Goal: Task Accomplishment & Management: Manage account settings

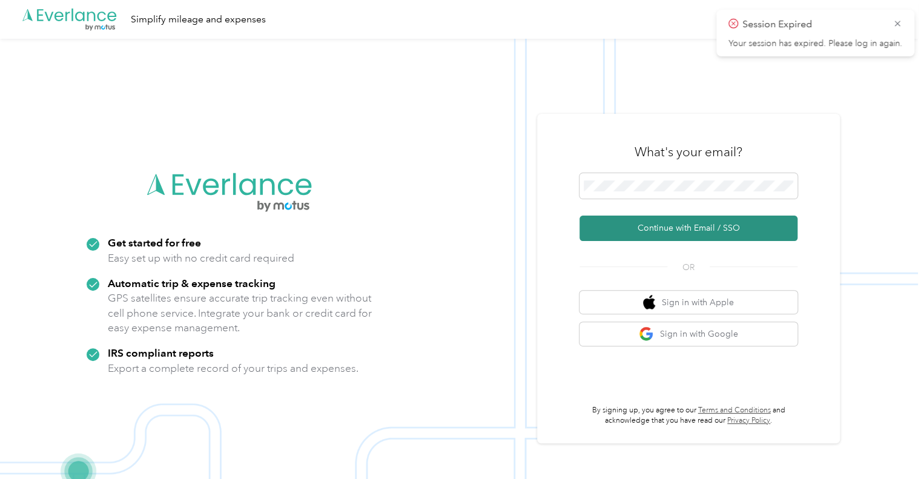
click at [679, 223] on button "Continue with Email / SSO" at bounding box center [689, 228] width 218 height 25
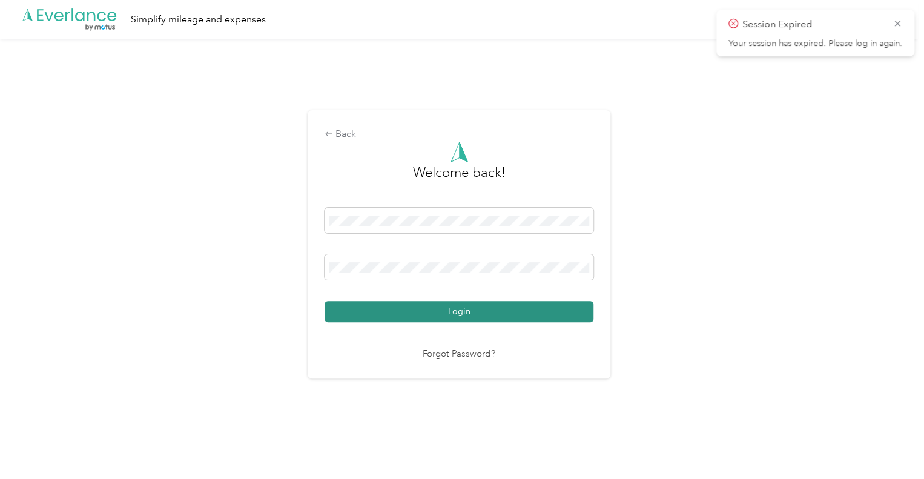
click at [405, 308] on button "Login" at bounding box center [459, 311] width 269 height 21
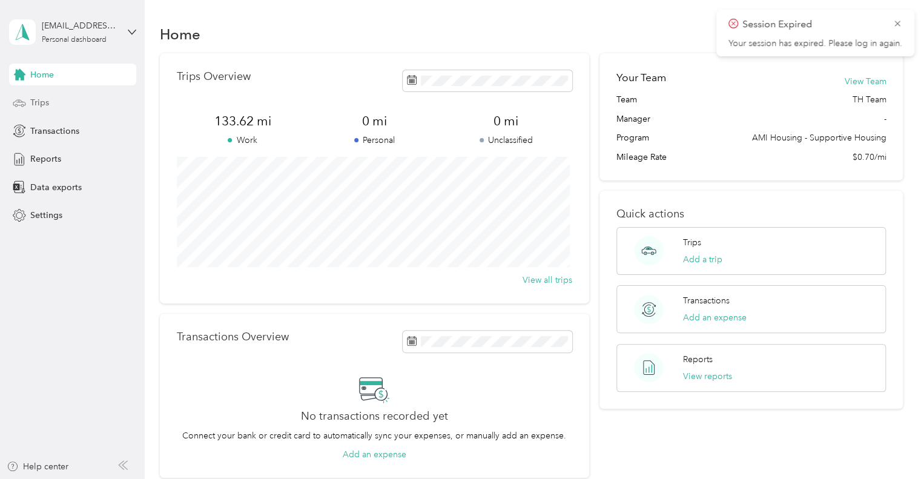
click at [59, 105] on div "Trips" at bounding box center [72, 103] width 127 height 22
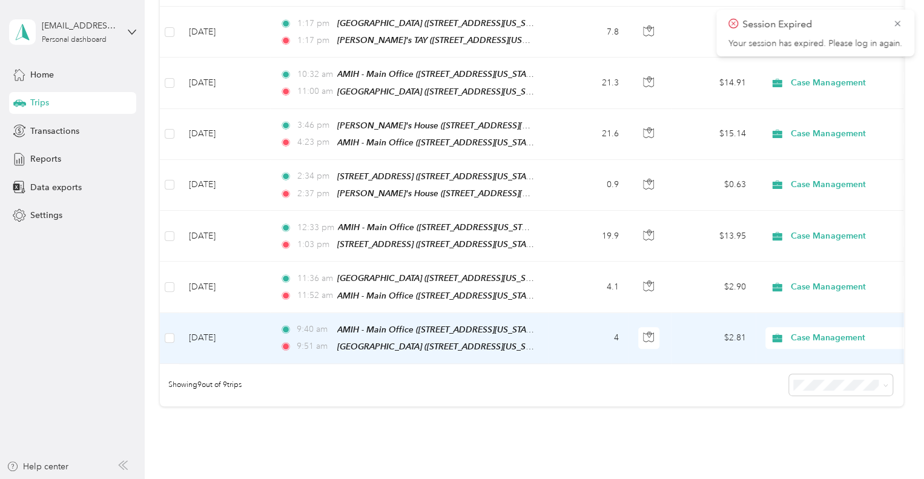
scroll to position [382, 0]
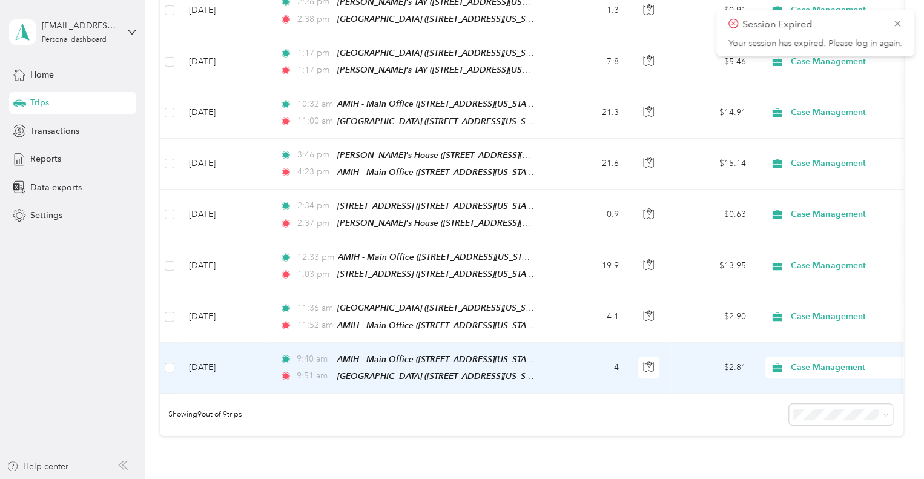
click at [256, 366] on td "[DATE]" at bounding box center [224, 368] width 91 height 51
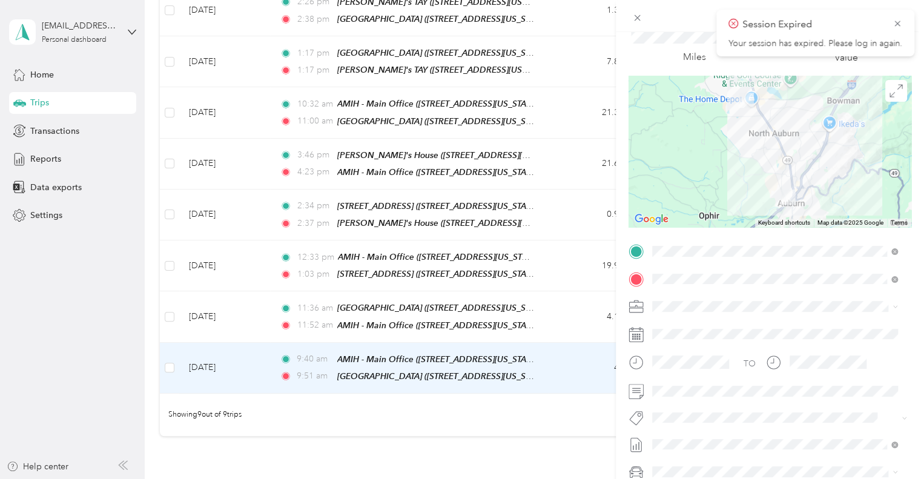
scroll to position [61, 0]
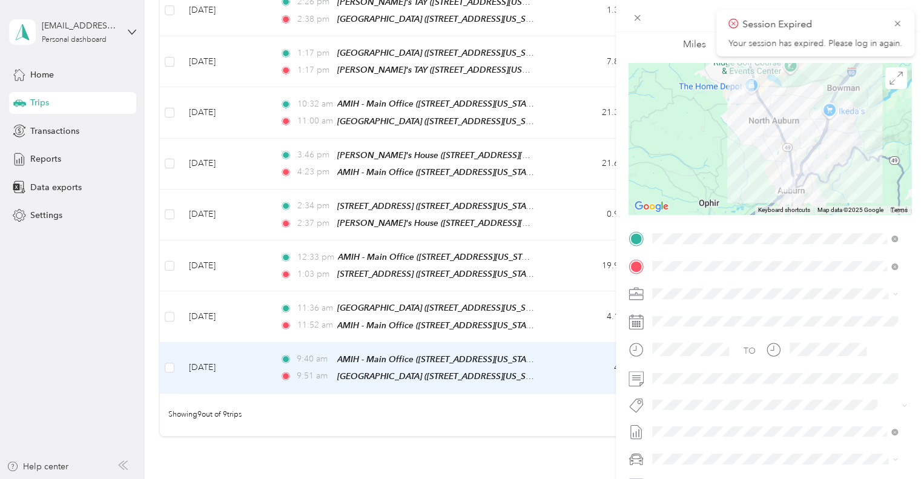
click at [242, 306] on div "Trip details Save This trip cannot be edited because it is either under review,…" at bounding box center [462, 239] width 924 height 479
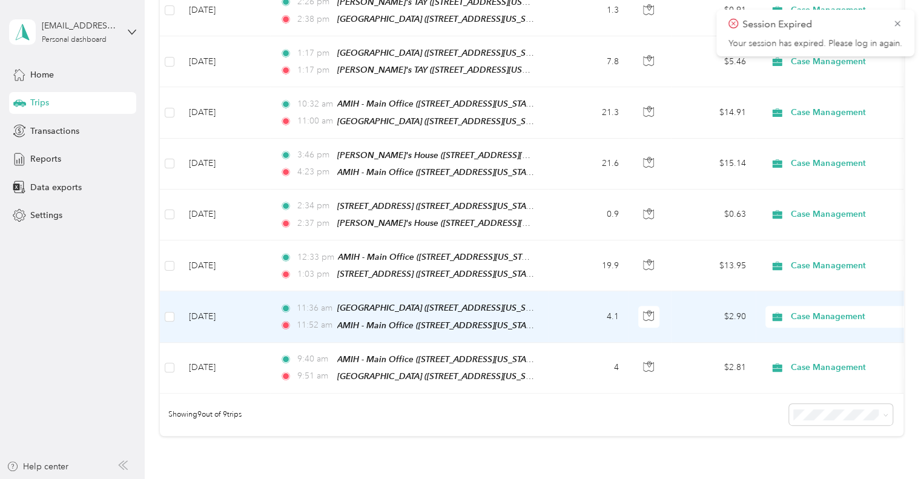
click at [262, 307] on td "[DATE]" at bounding box center [224, 316] width 91 height 51
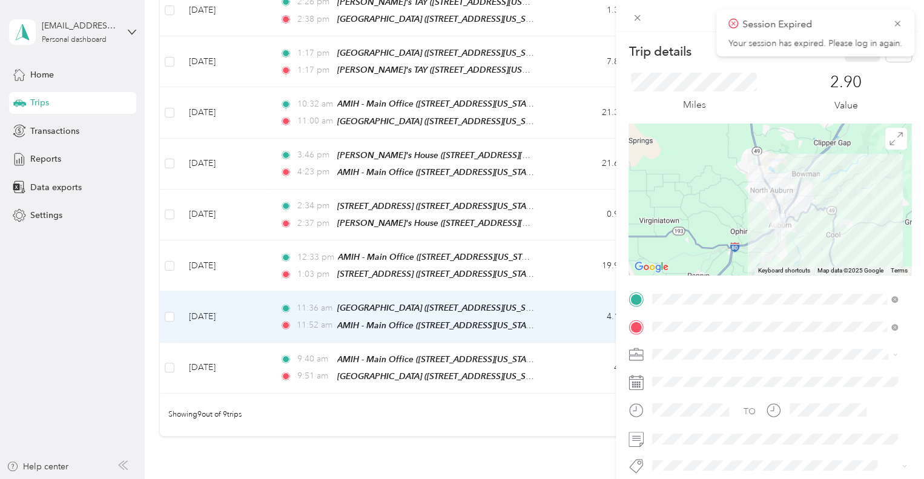
click at [255, 254] on div "Trip details Save This trip cannot be edited because it is either under review,…" at bounding box center [462, 239] width 924 height 479
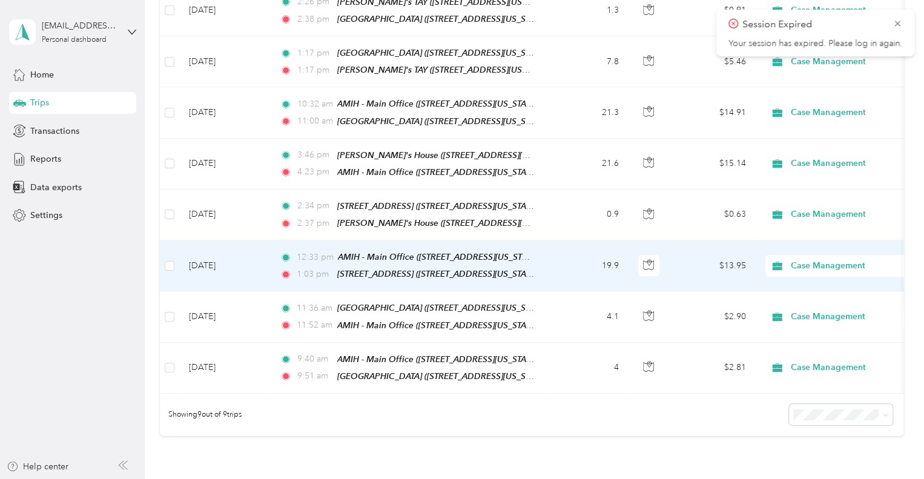
click at [255, 254] on td "[DATE]" at bounding box center [224, 265] width 91 height 51
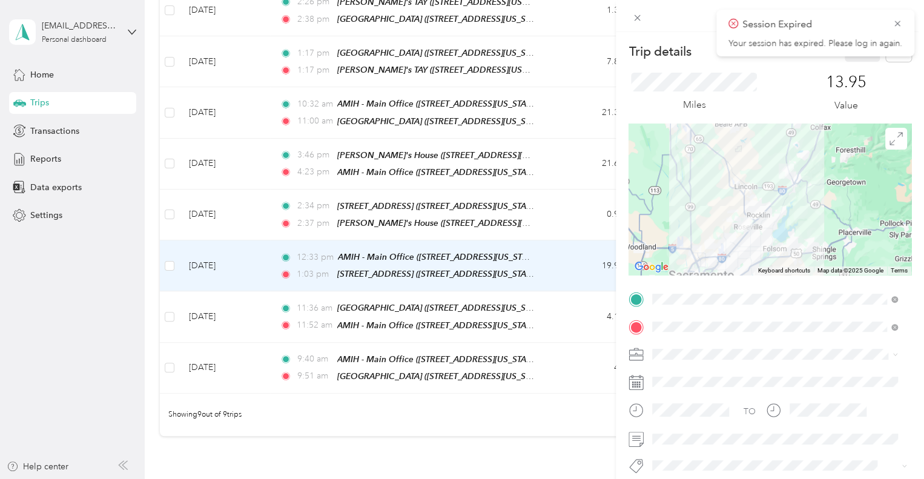
click at [250, 205] on div "Trip details Save This trip cannot be edited because it is either under review,…" at bounding box center [462, 239] width 924 height 479
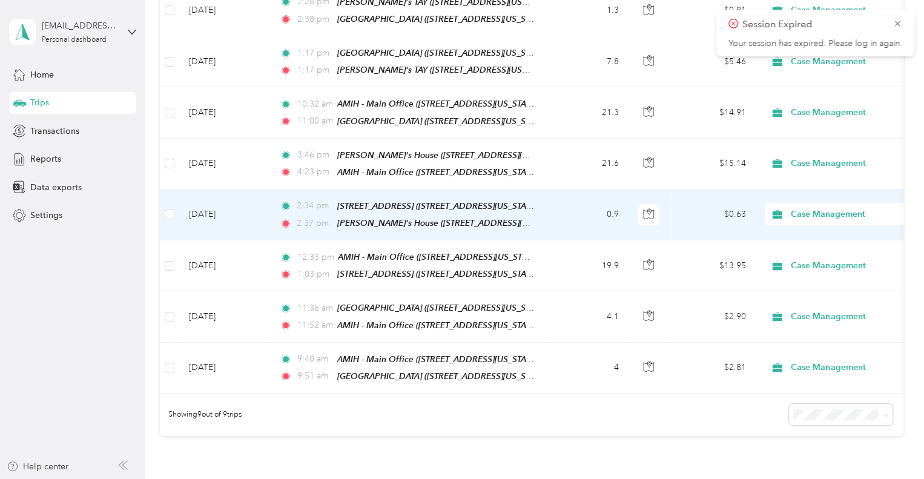
click at [250, 205] on td "[DATE]" at bounding box center [224, 215] width 91 height 51
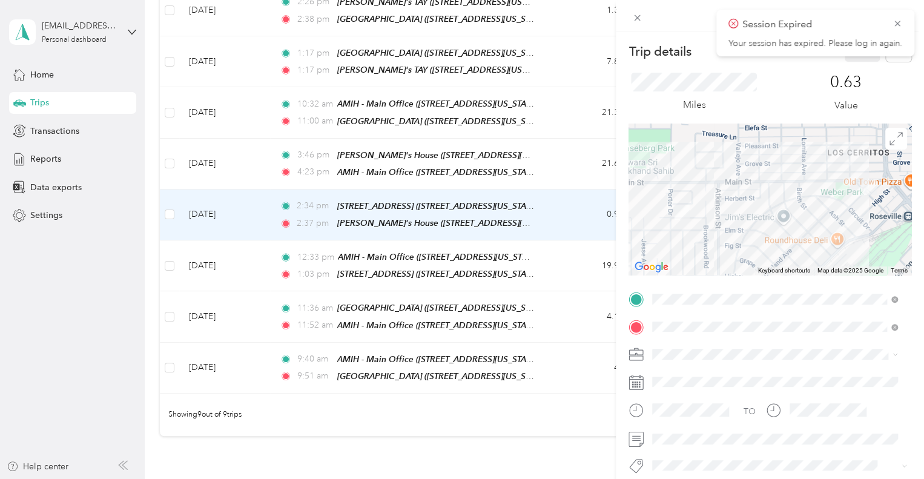
click at [252, 167] on div "Trip details Save This trip cannot be edited because it is either under review,…" at bounding box center [462, 239] width 924 height 479
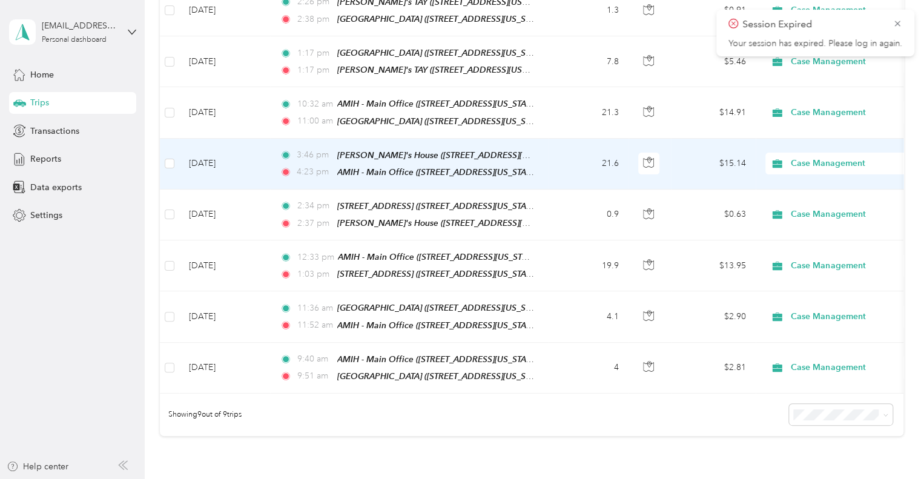
click at [253, 159] on td "[DATE]" at bounding box center [224, 164] width 91 height 51
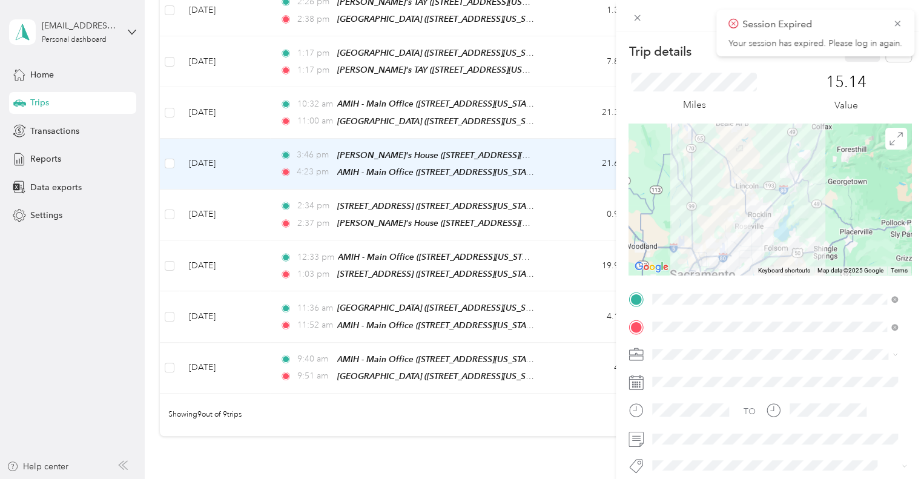
click at [240, 104] on div "Trip details Save This trip cannot be edited because it is either under review,…" at bounding box center [462, 239] width 924 height 479
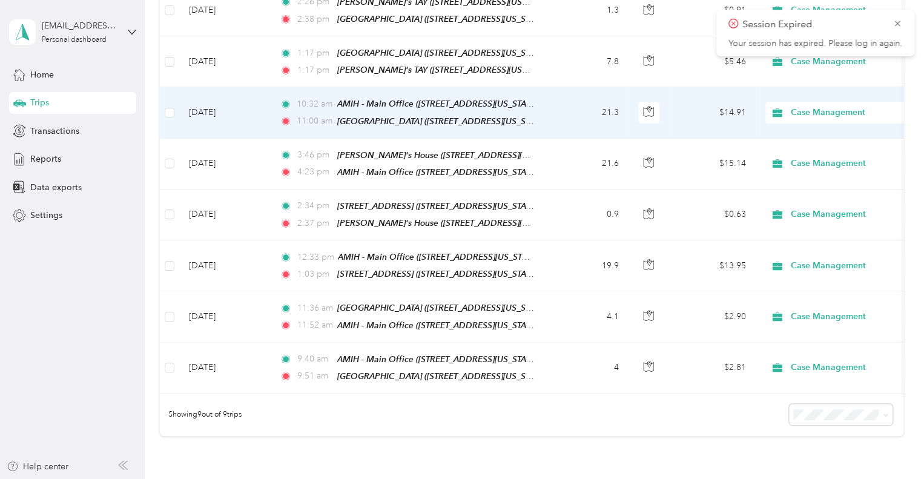
click at [241, 104] on td "[DATE]" at bounding box center [224, 112] width 91 height 51
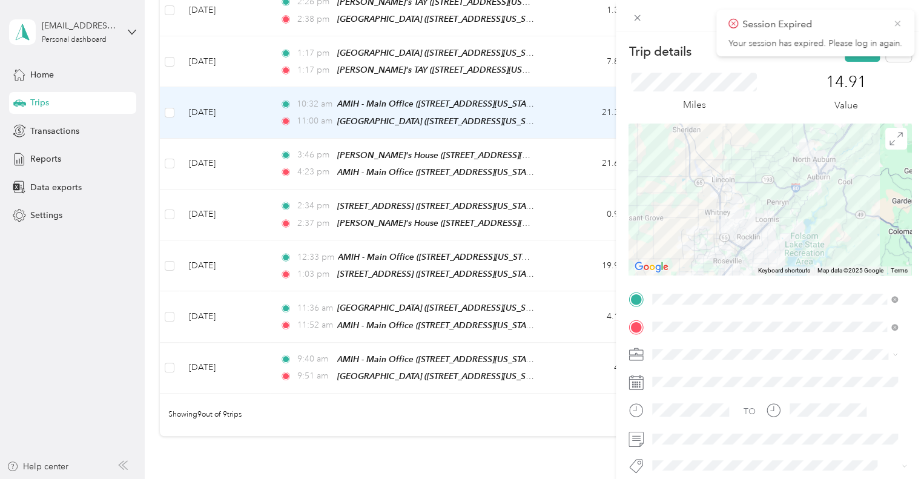
click at [897, 22] on icon at bounding box center [898, 23] width 10 height 11
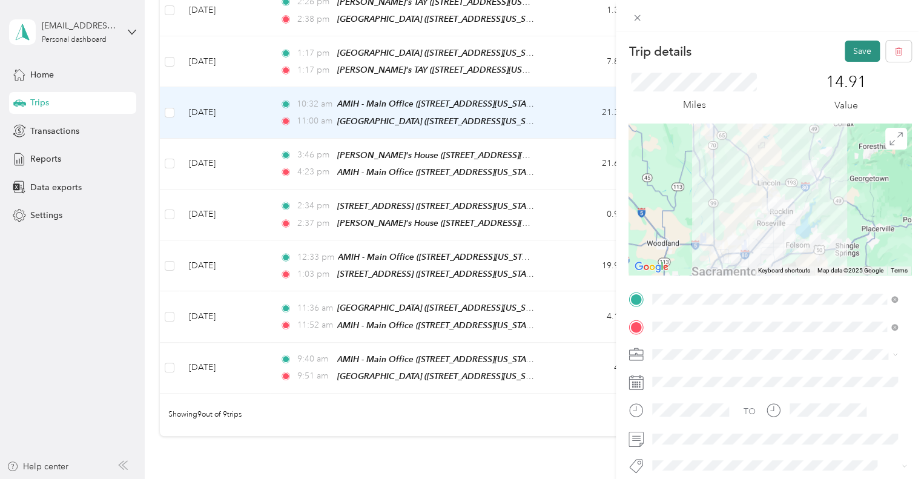
click at [854, 47] on button "Save" at bounding box center [862, 51] width 35 height 21
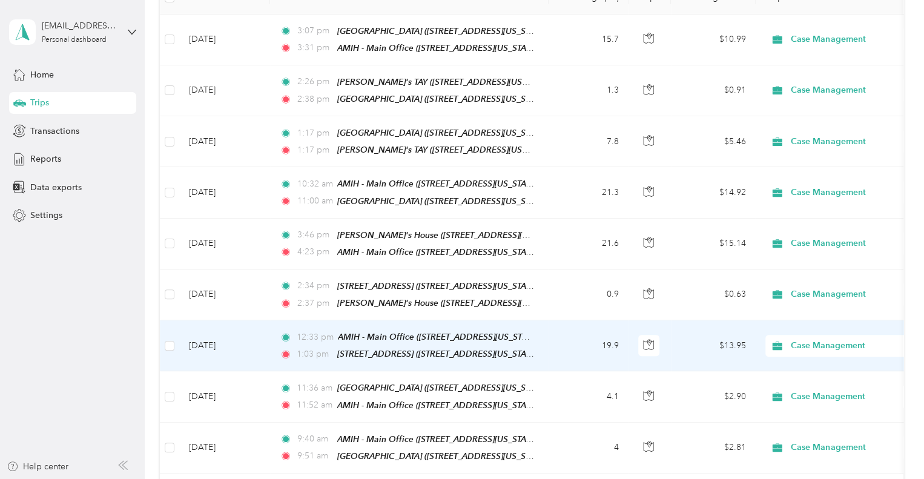
scroll to position [322, 0]
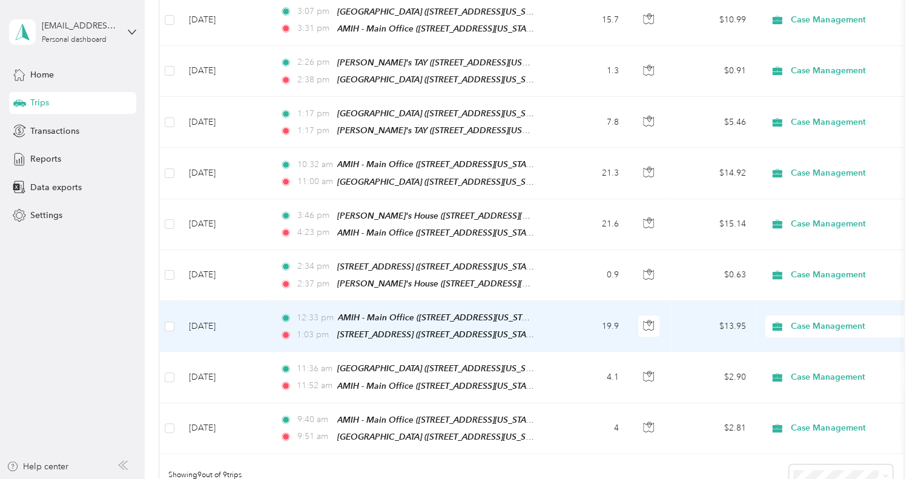
click at [249, 307] on td "[DATE]" at bounding box center [224, 326] width 91 height 51
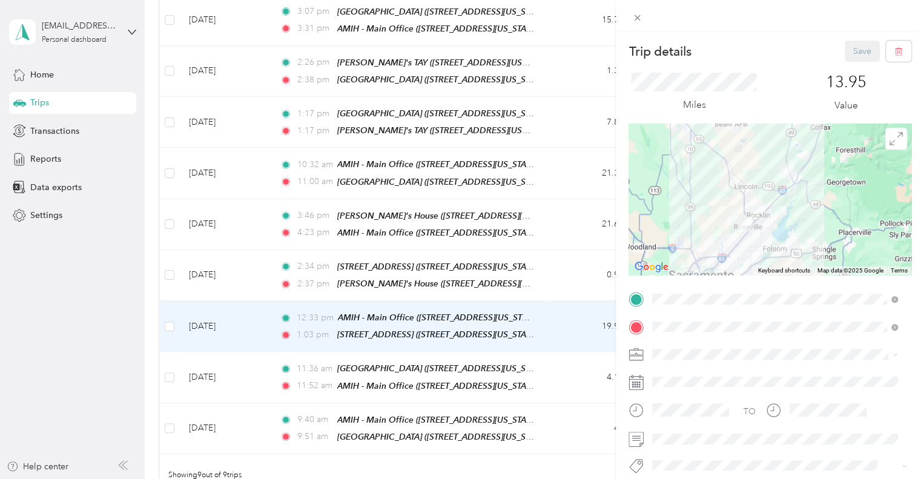
click at [232, 267] on div "Trip details Save This trip cannot be edited because it is either under review,…" at bounding box center [462, 239] width 924 height 479
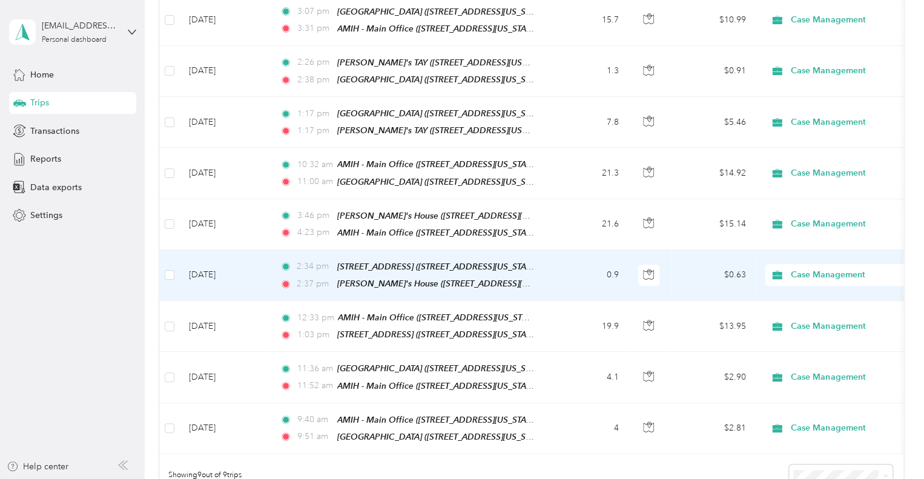
click at [236, 265] on td "[DATE]" at bounding box center [224, 275] width 91 height 51
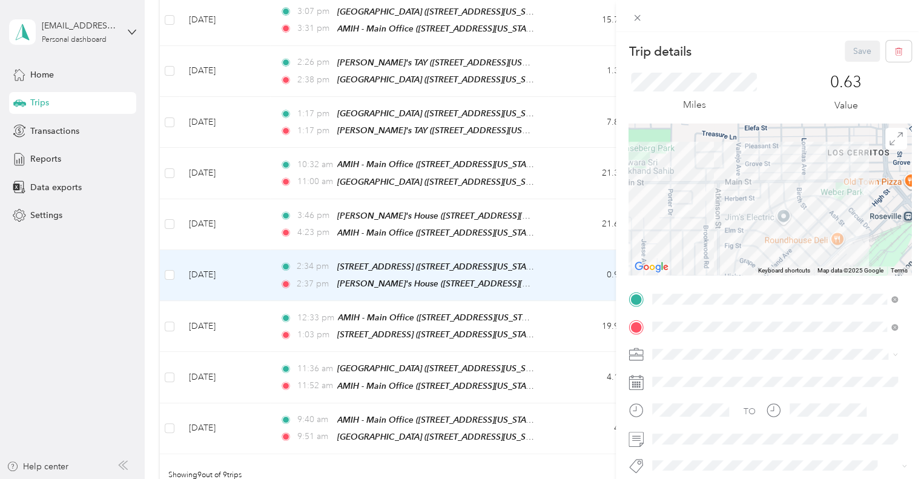
click at [225, 208] on div "Trip details Save This trip cannot be edited because it is either under review,…" at bounding box center [462, 239] width 924 height 479
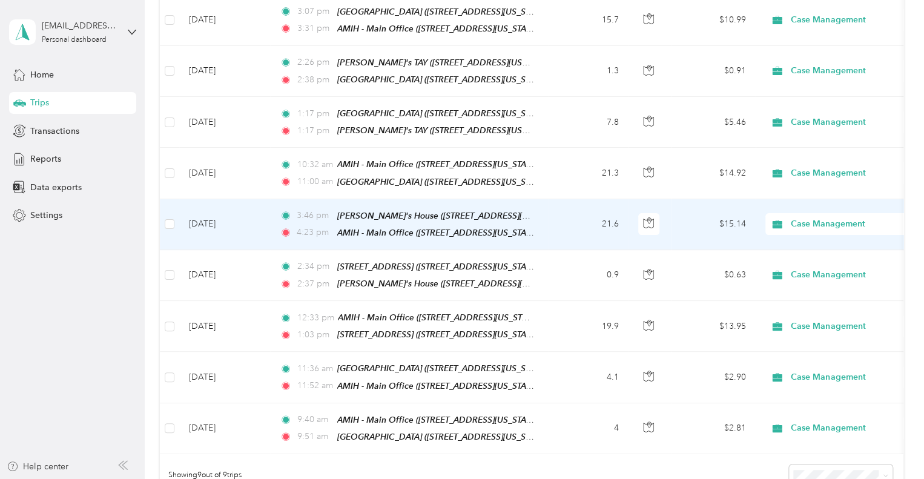
click at [225, 208] on td "[DATE]" at bounding box center [224, 224] width 91 height 51
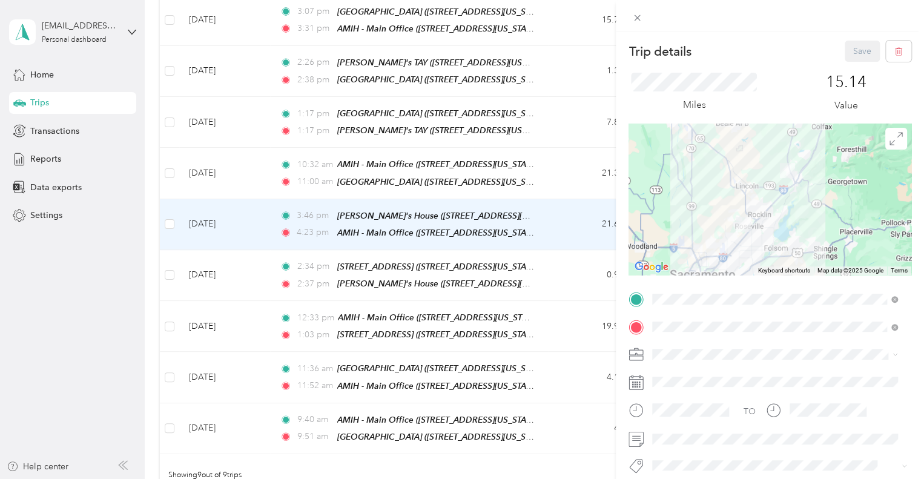
click at [227, 164] on div "Trip details Save This trip cannot be edited because it is either under review,…" at bounding box center [462, 239] width 924 height 479
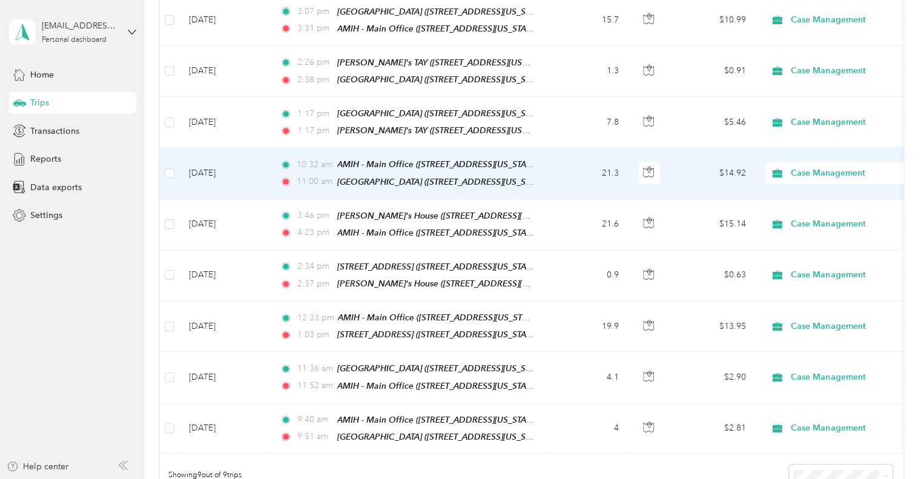
click at [227, 164] on td "[DATE]" at bounding box center [224, 173] width 91 height 51
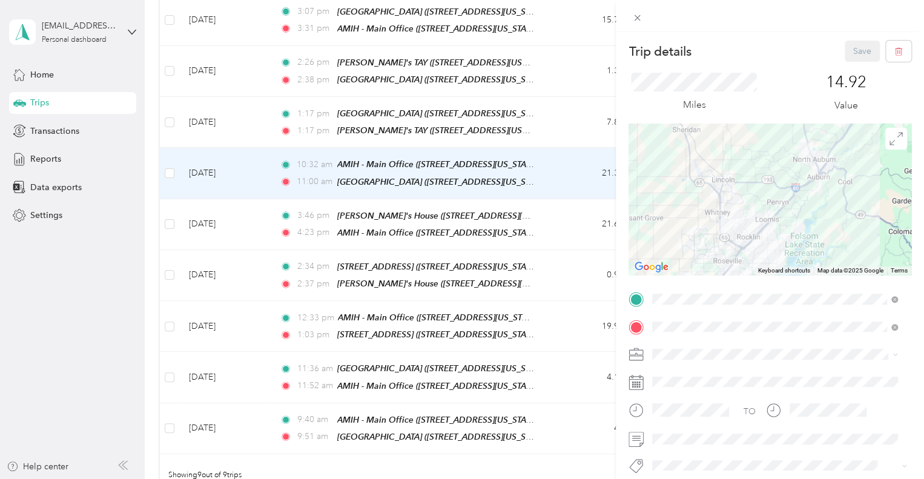
click at [231, 121] on div "Trip details Save This trip cannot be edited because it is either under review,…" at bounding box center [462, 239] width 924 height 479
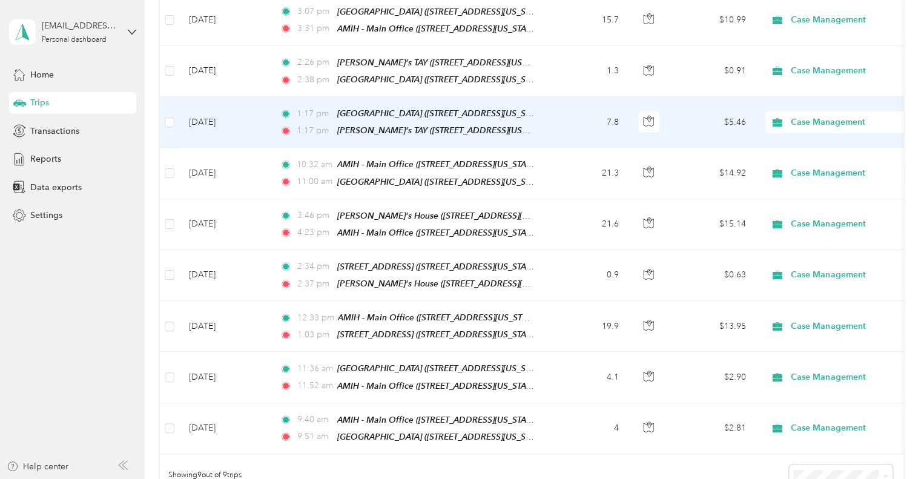
click at [231, 121] on td "[DATE]" at bounding box center [224, 122] width 91 height 51
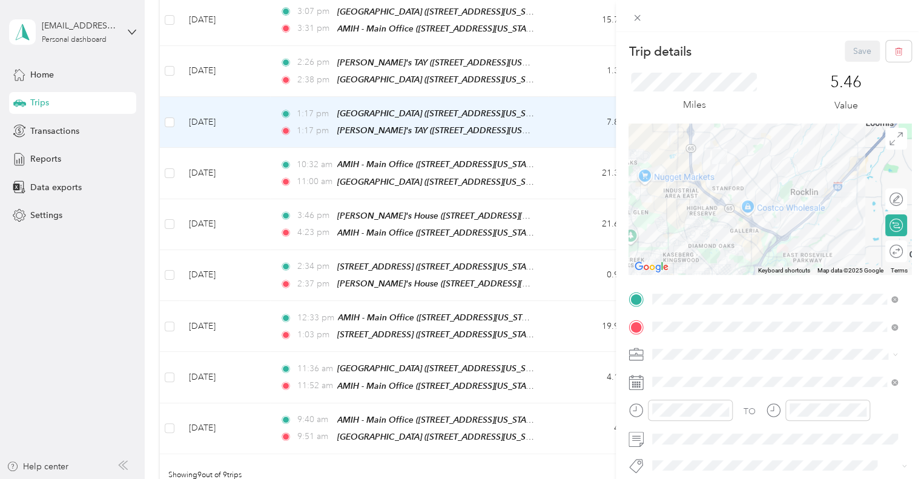
click at [237, 69] on div "Trip details Save This trip cannot be edited because it is either under review,…" at bounding box center [462, 239] width 924 height 479
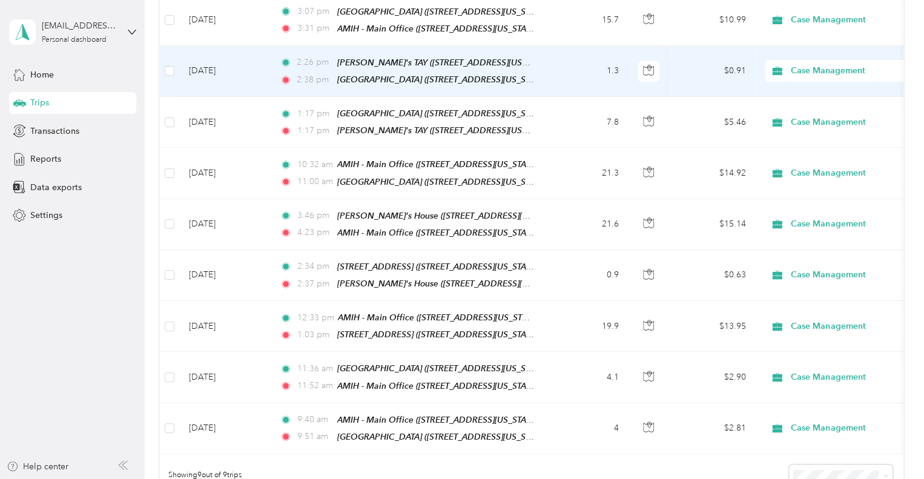
click at [237, 70] on td "[DATE]" at bounding box center [224, 71] width 91 height 51
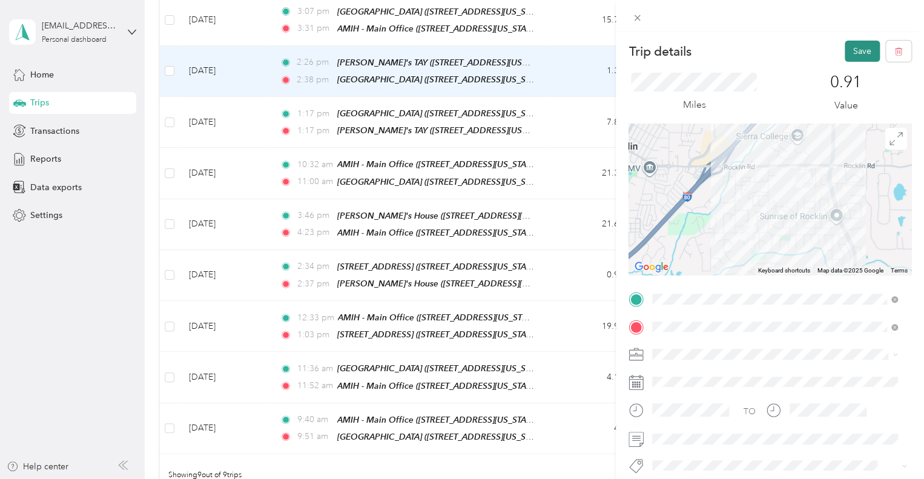
click at [863, 46] on button "Save" at bounding box center [862, 51] width 35 height 21
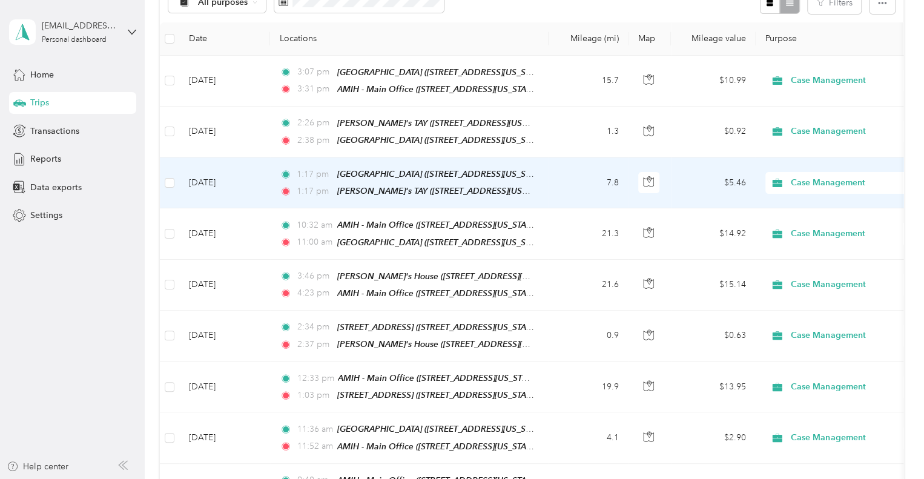
scroll to position [201, 0]
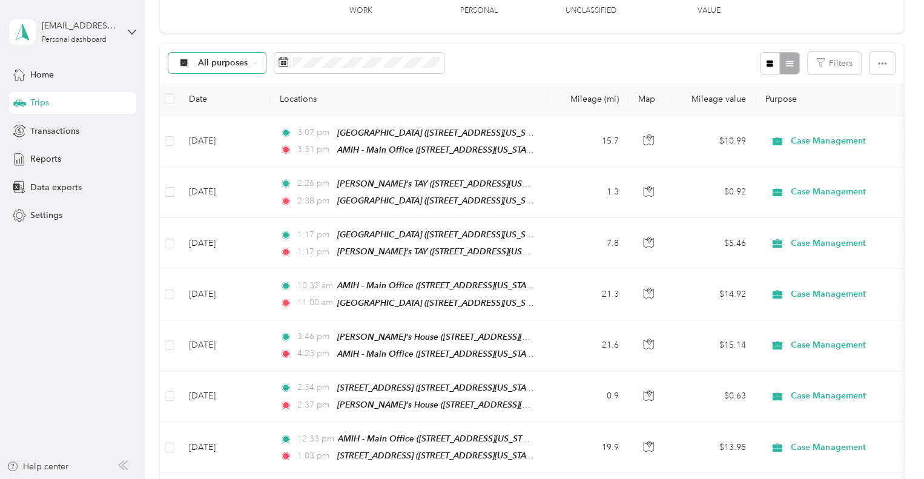
click at [259, 65] on div "All purposes" at bounding box center [217, 63] width 98 height 21
click at [258, 64] on div "All purposes" at bounding box center [217, 63] width 98 height 21
click at [492, 62] on div "All purposes Filters" at bounding box center [532, 63] width 744 height 39
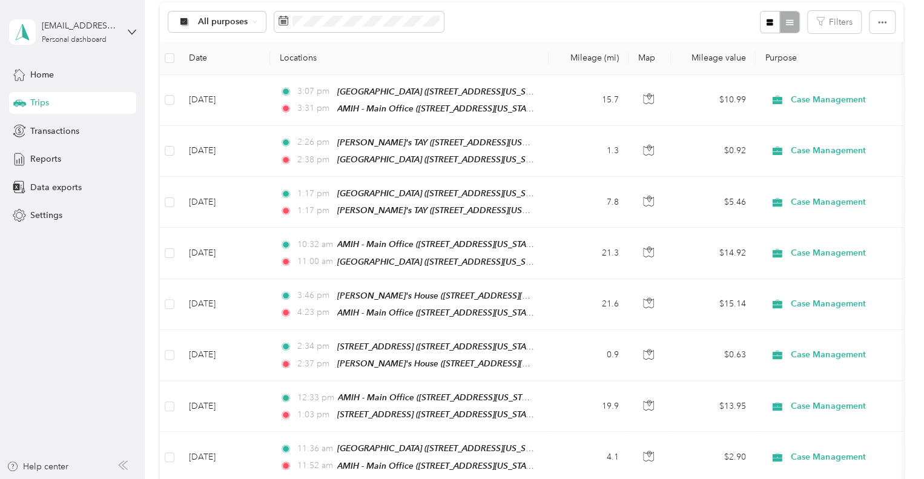
scroll to position [242, 0]
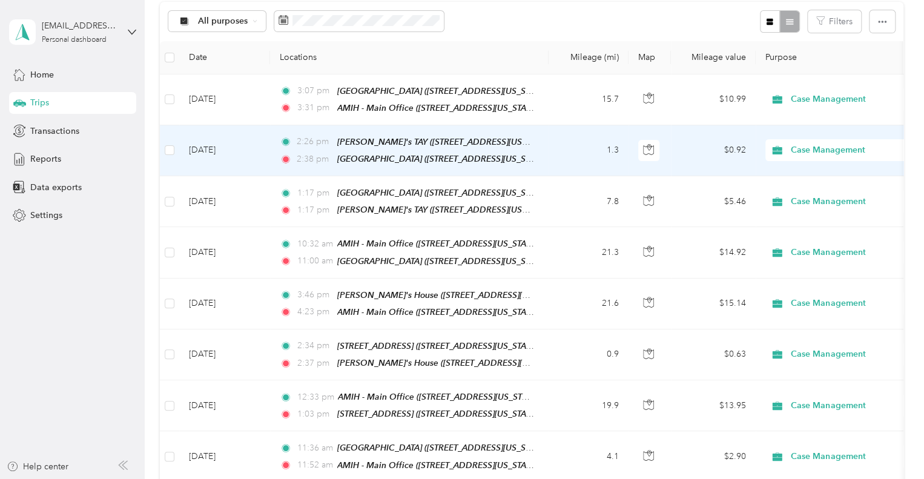
click at [230, 147] on td "[DATE]" at bounding box center [224, 150] width 91 height 51
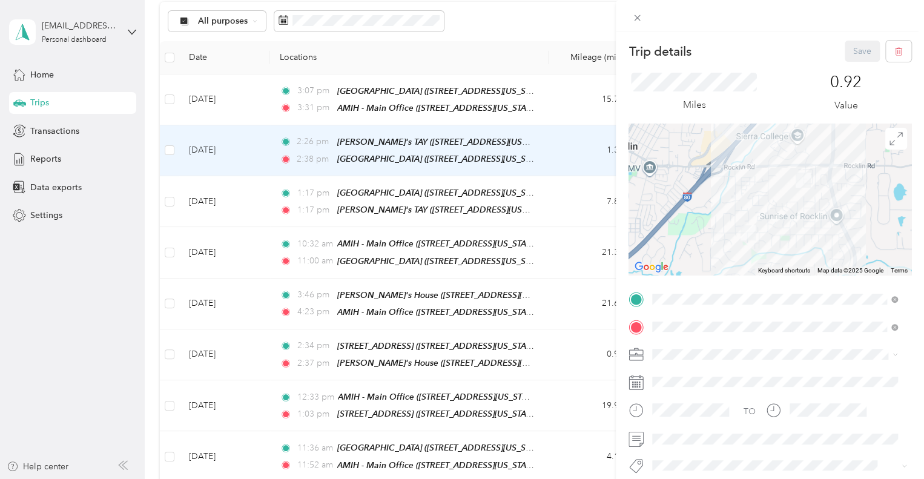
click at [245, 101] on div "Trip details Save This trip cannot be edited because it is either under review,…" at bounding box center [462, 239] width 924 height 479
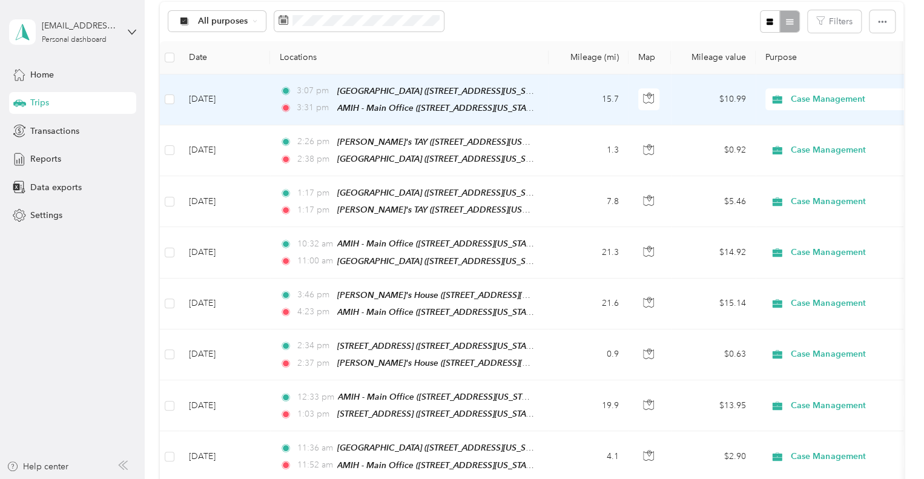
click at [245, 101] on td "[DATE]" at bounding box center [224, 100] width 91 height 51
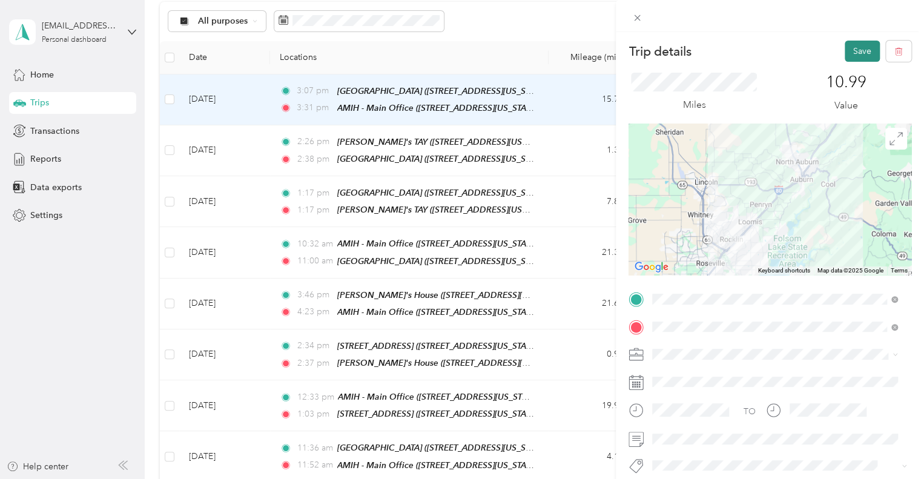
click at [855, 48] on button "Save" at bounding box center [862, 51] width 35 height 21
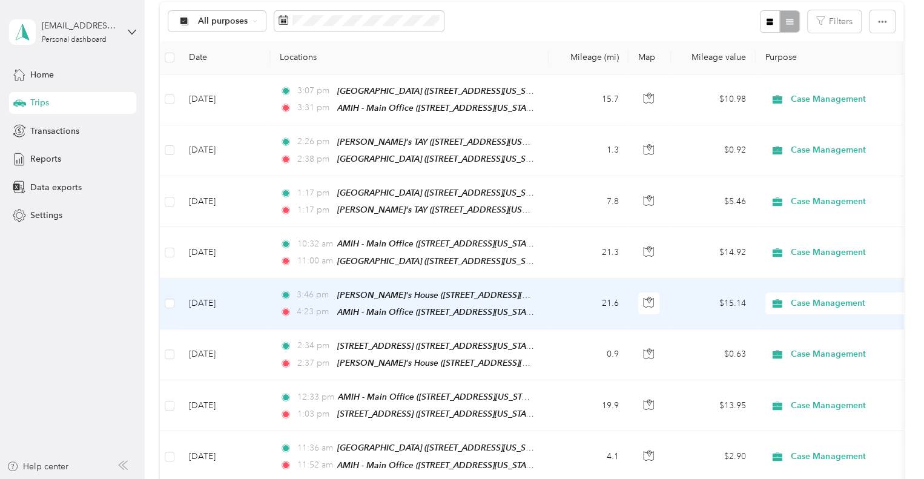
scroll to position [182, 0]
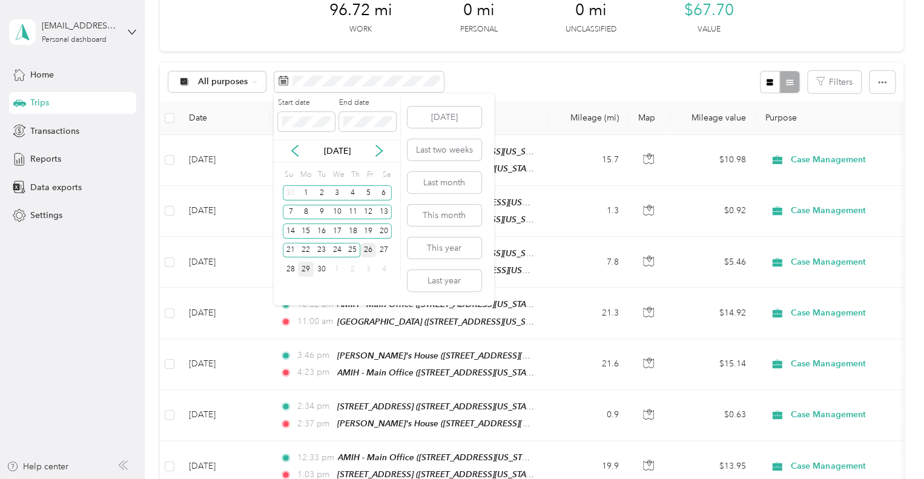
click at [370, 248] on div "26" at bounding box center [368, 250] width 16 height 15
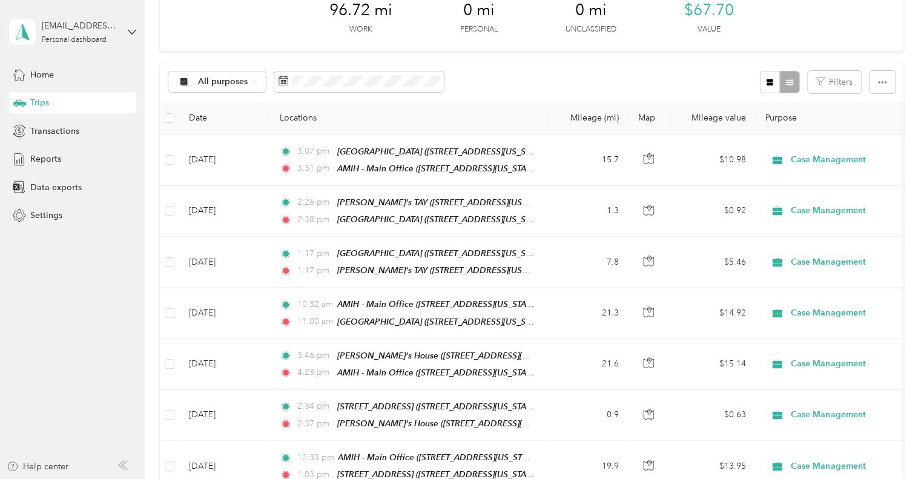
click at [504, 82] on div "All purposes Filters" at bounding box center [532, 81] width 744 height 39
click at [835, 88] on button "Filters" at bounding box center [834, 82] width 53 height 22
click at [878, 81] on icon "button" at bounding box center [882, 82] width 8 height 8
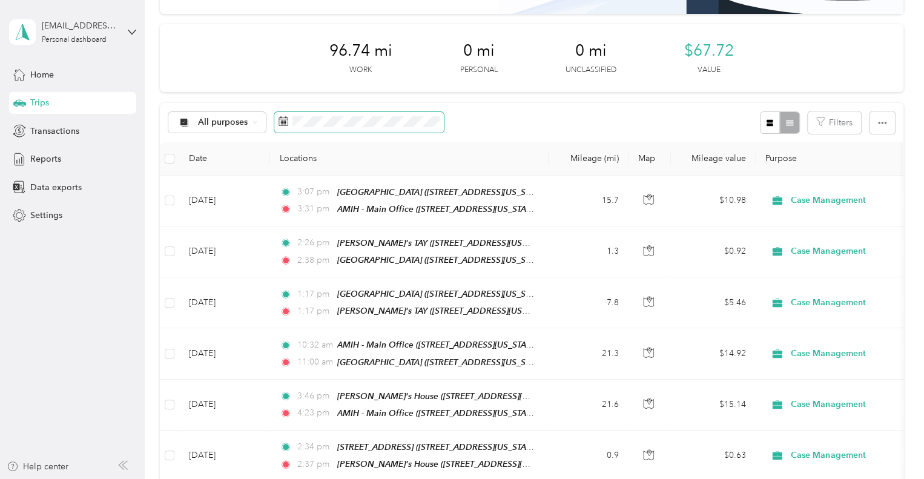
scroll to position [121, 0]
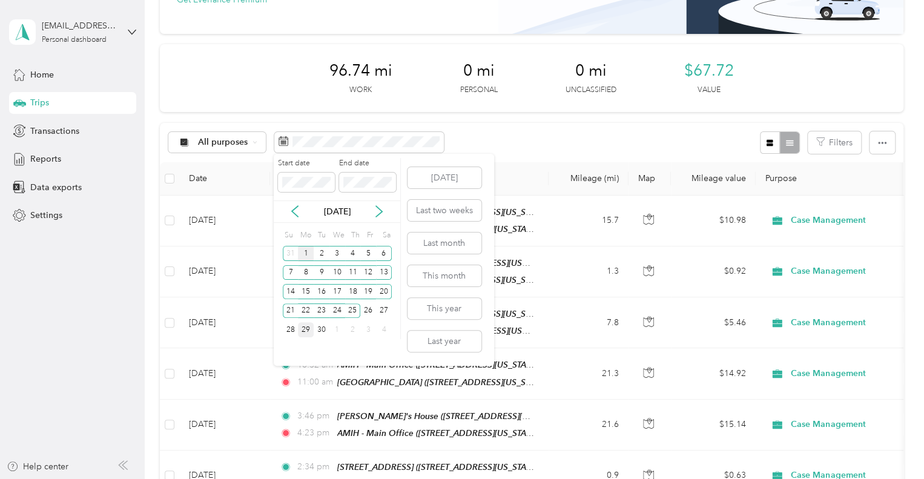
click at [308, 253] on div "1" at bounding box center [306, 253] width 16 height 15
click at [370, 307] on div "26" at bounding box center [368, 310] width 16 height 15
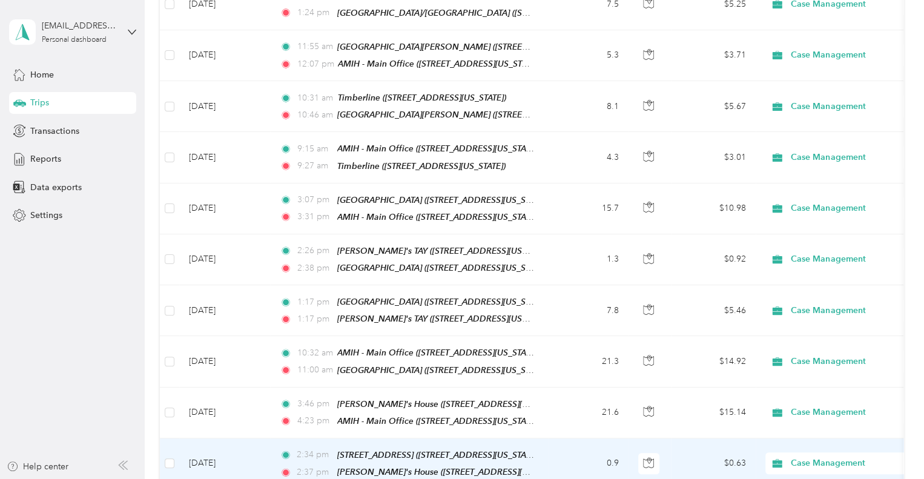
scroll to position [485, 0]
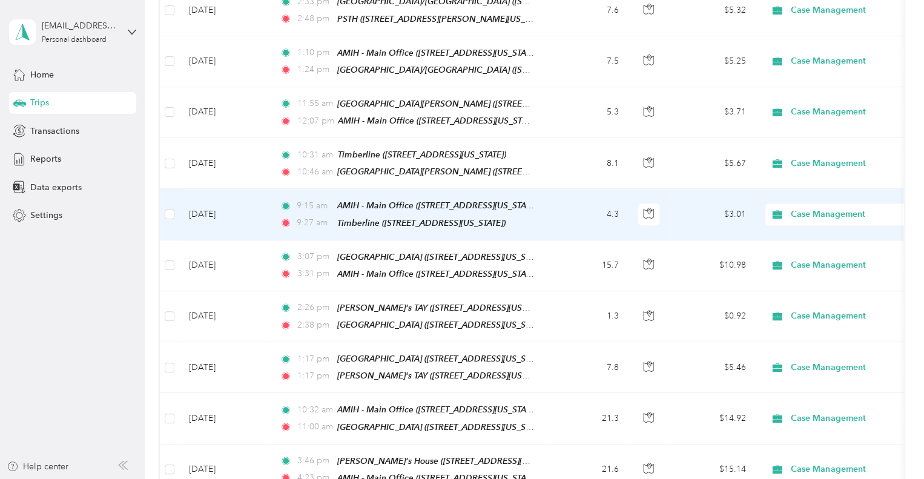
click at [389, 202] on div "AMIH - Main Office ([STREET_ADDRESS][US_STATE])" at bounding box center [435, 206] width 197 height 14
click at [251, 207] on td "[DATE]" at bounding box center [224, 214] width 91 height 51
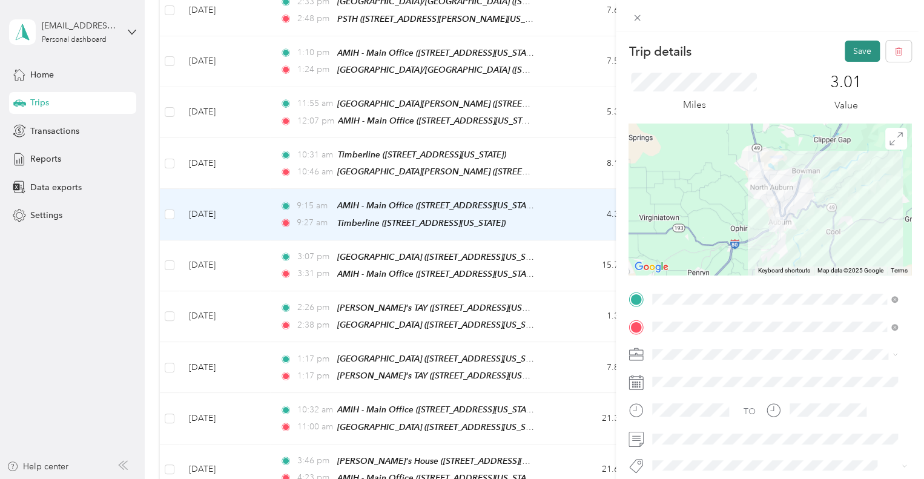
click at [849, 48] on button "Save" at bounding box center [862, 51] width 35 height 21
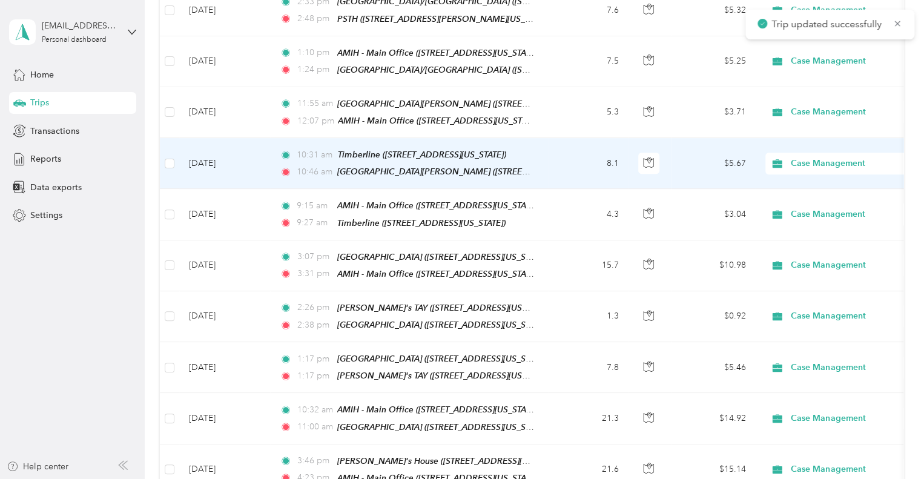
click at [240, 150] on td "Sep 26, 2025" at bounding box center [224, 163] width 91 height 51
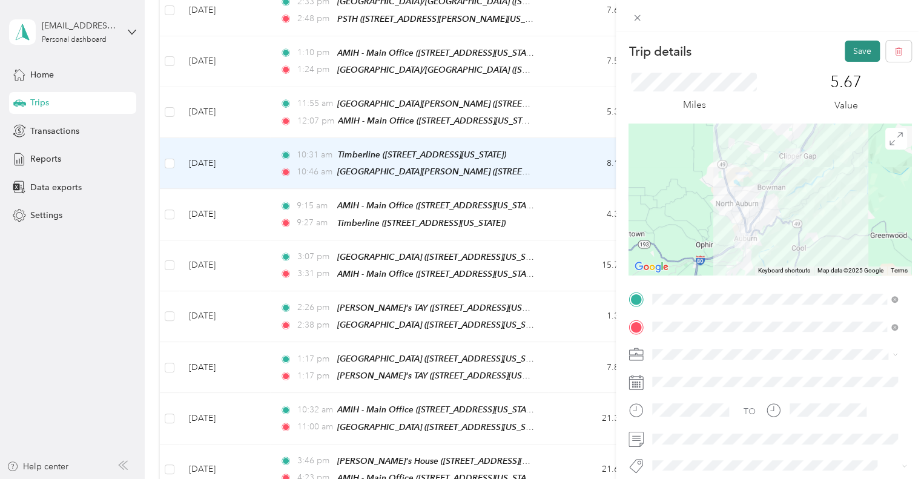
click at [848, 55] on button "Save" at bounding box center [862, 51] width 35 height 21
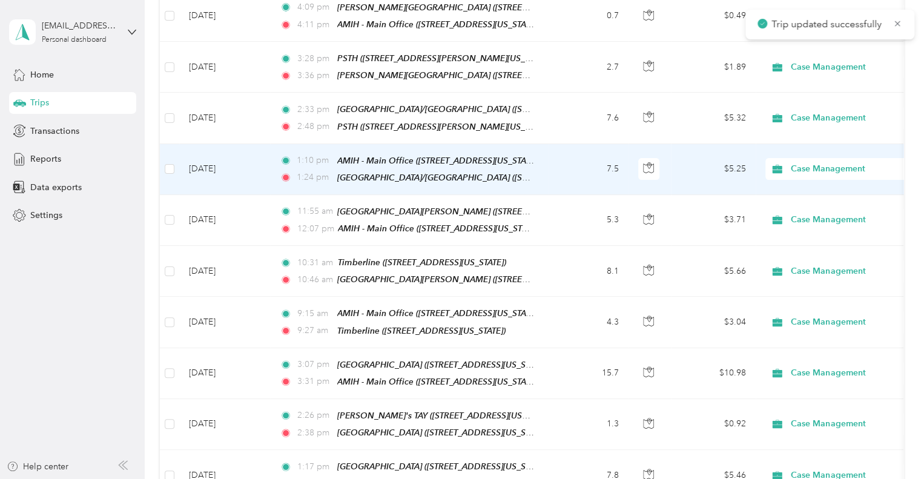
scroll to position [363, 0]
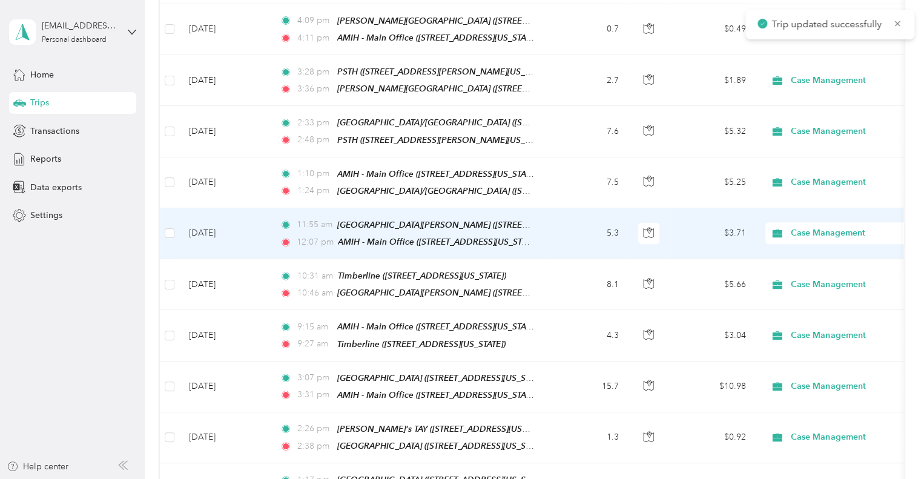
click at [237, 226] on td "Sep 26, 2025" at bounding box center [224, 233] width 91 height 51
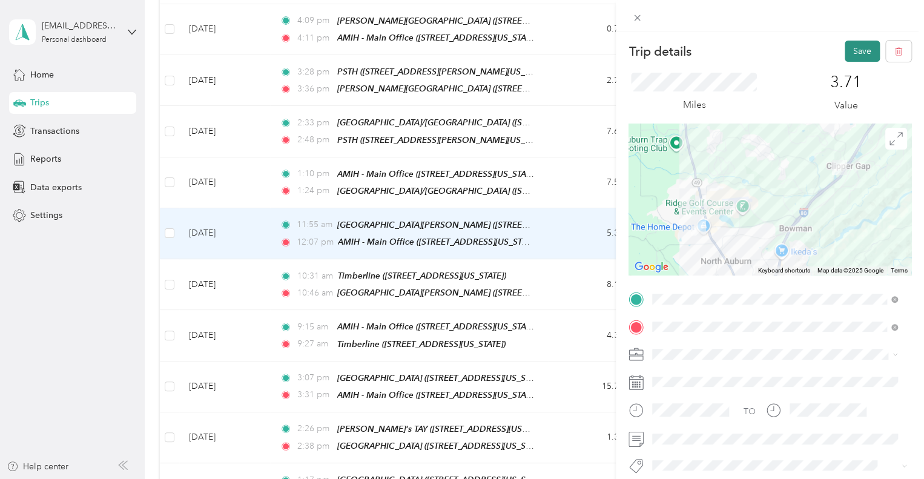
click at [849, 53] on button "Save" at bounding box center [862, 51] width 35 height 21
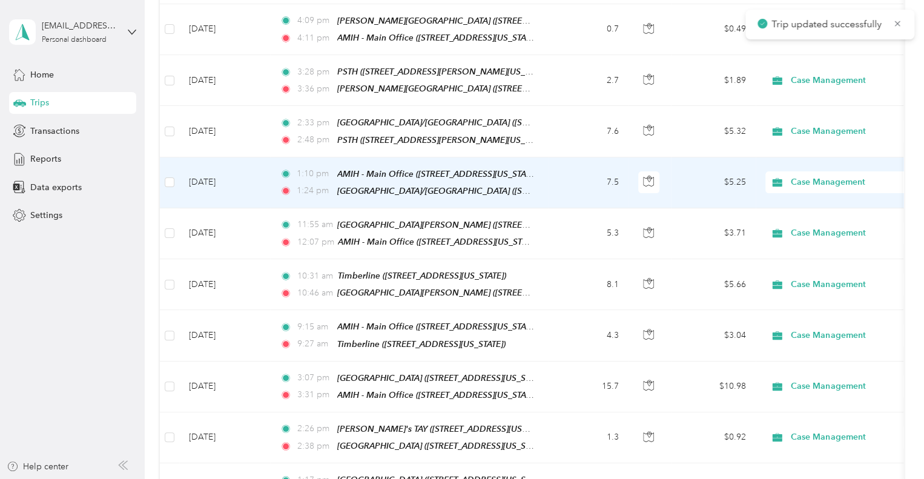
click at [248, 166] on td "Sep 26, 2025" at bounding box center [224, 182] width 91 height 51
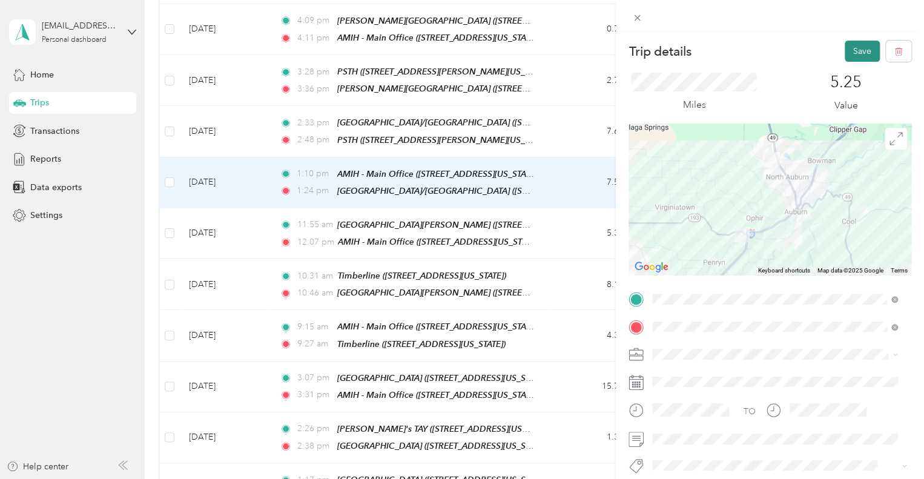
click at [850, 50] on button "Save" at bounding box center [862, 51] width 35 height 21
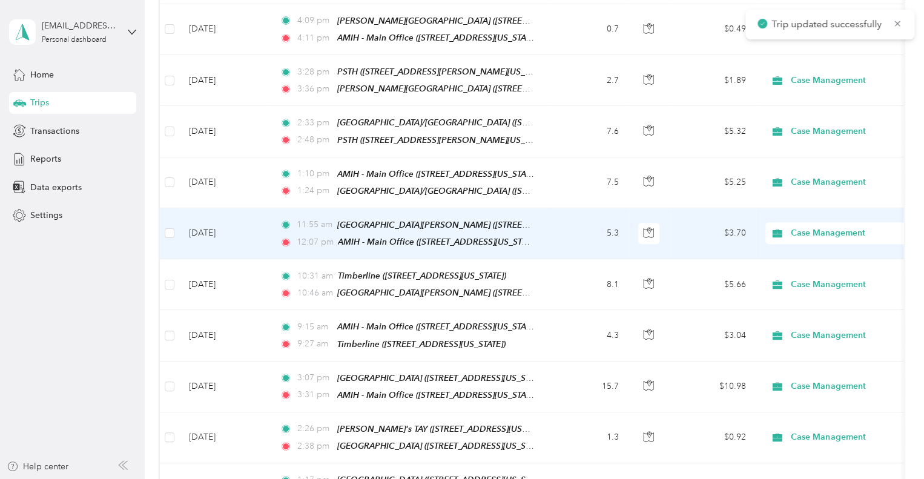
click at [240, 219] on td "Sep 26, 2025" at bounding box center [224, 233] width 91 height 51
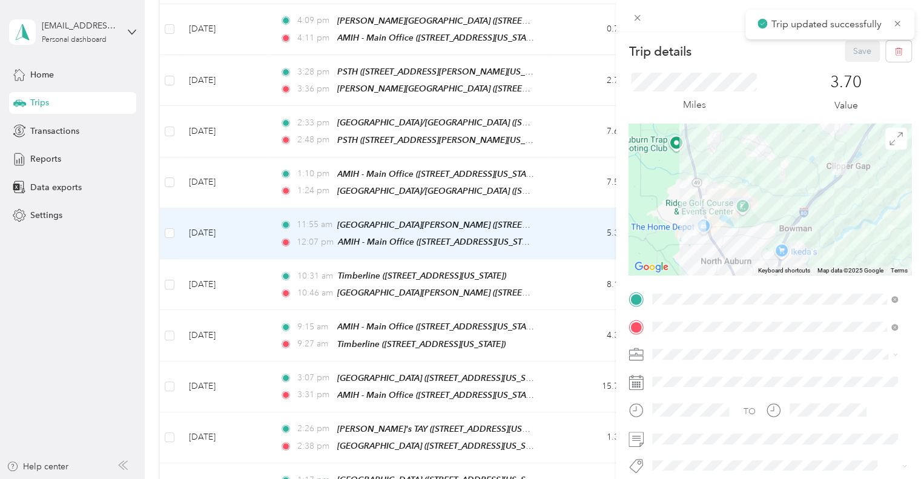
click at [240, 175] on div "Trip details Save This trip cannot be edited because it is either under review,…" at bounding box center [462, 239] width 924 height 479
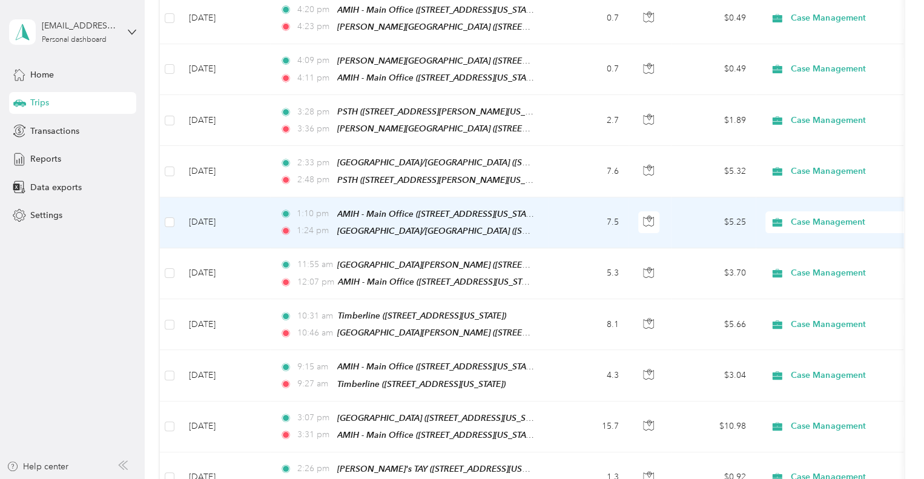
scroll to position [303, 0]
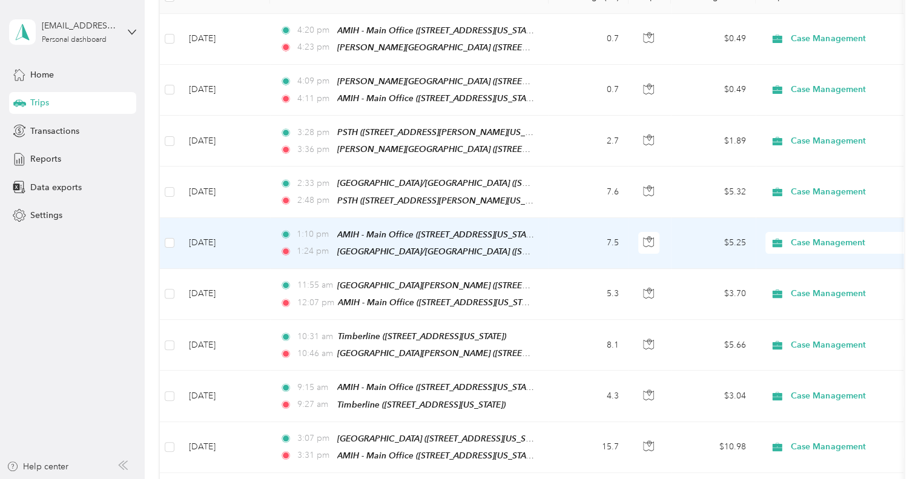
click at [252, 224] on td "Sep 26, 2025" at bounding box center [224, 243] width 91 height 51
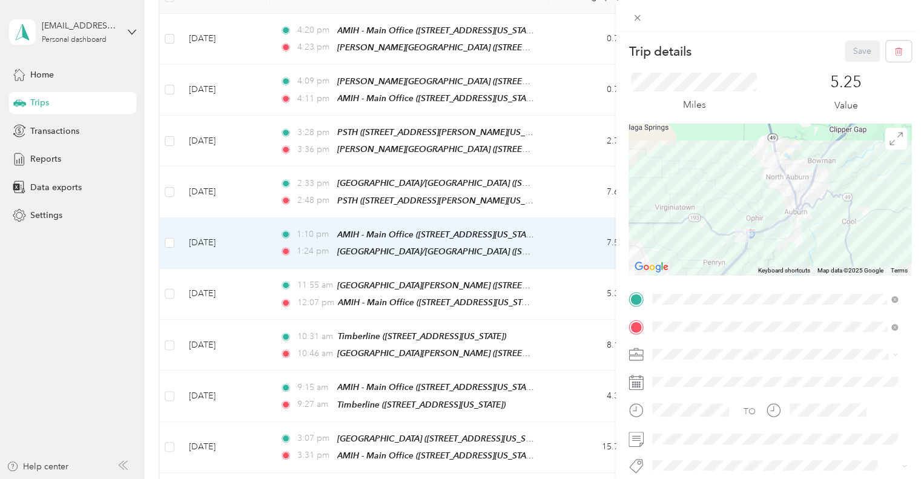
click at [253, 183] on div "Trip details Save This trip cannot be edited because it is either under review,…" at bounding box center [462, 239] width 924 height 479
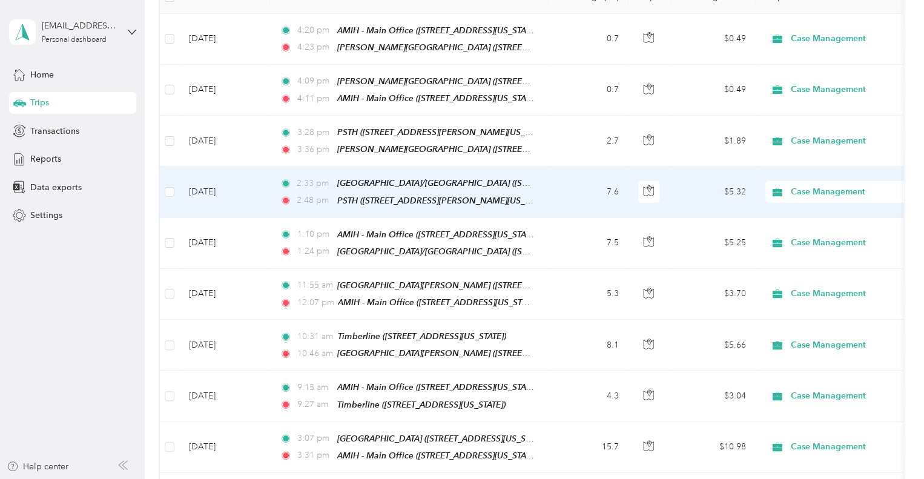
click at [253, 183] on td "Sep 26, 2025" at bounding box center [224, 192] width 91 height 51
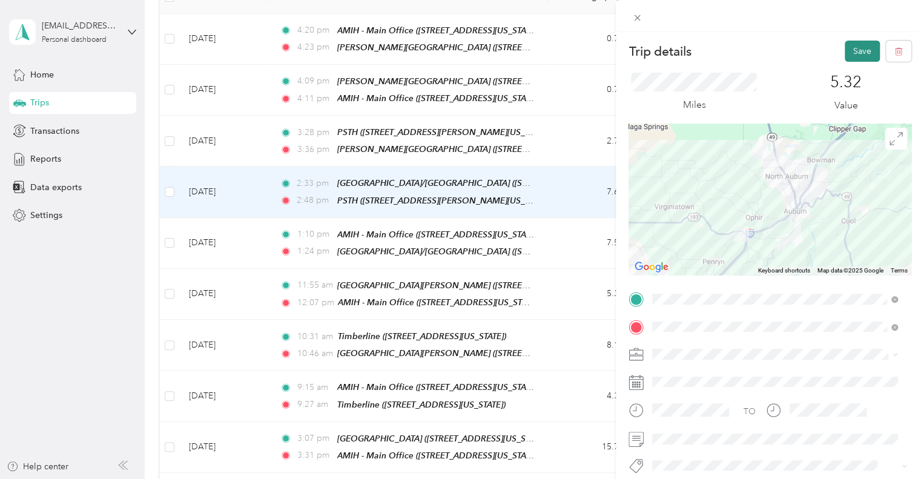
click at [852, 43] on button "Save" at bounding box center [862, 51] width 35 height 21
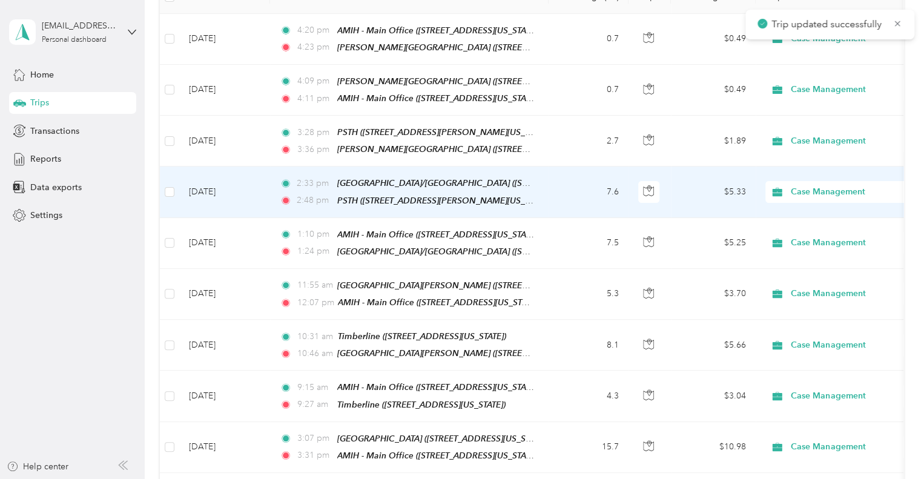
click at [234, 182] on td "Sep 26, 2025" at bounding box center [224, 192] width 91 height 51
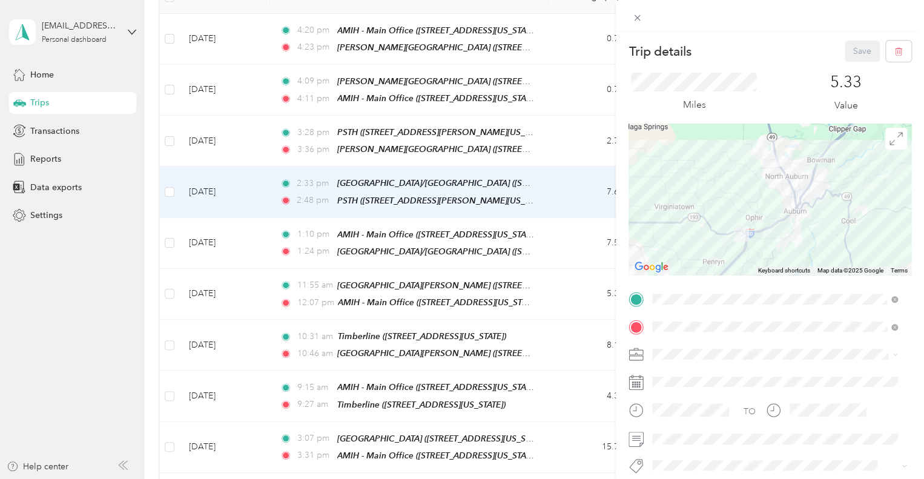
click at [236, 135] on div "Trip details Save This trip cannot be edited because it is either under review,…" at bounding box center [462, 239] width 924 height 479
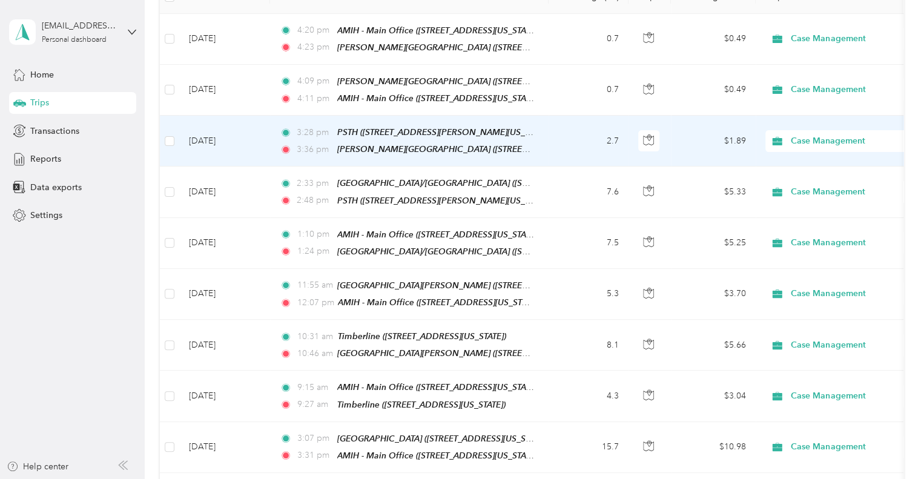
click at [235, 135] on td "Sep 26, 2025" at bounding box center [224, 141] width 91 height 51
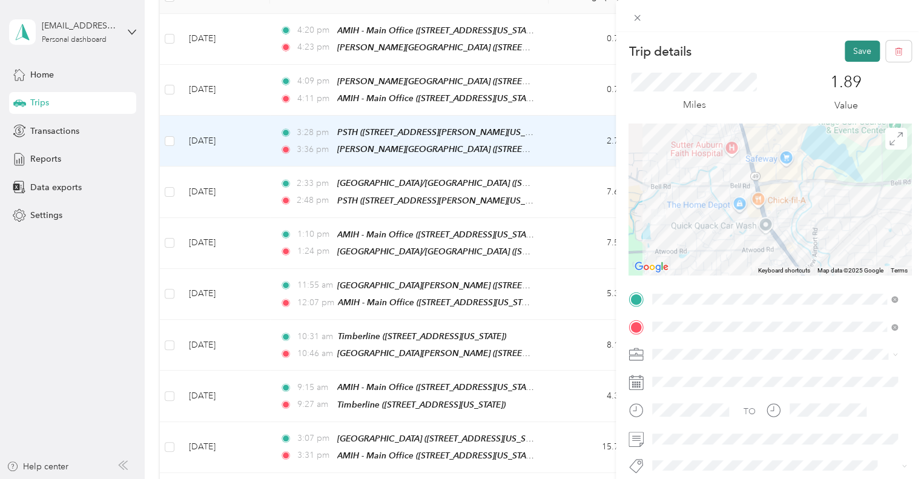
click at [846, 51] on button "Save" at bounding box center [862, 51] width 35 height 21
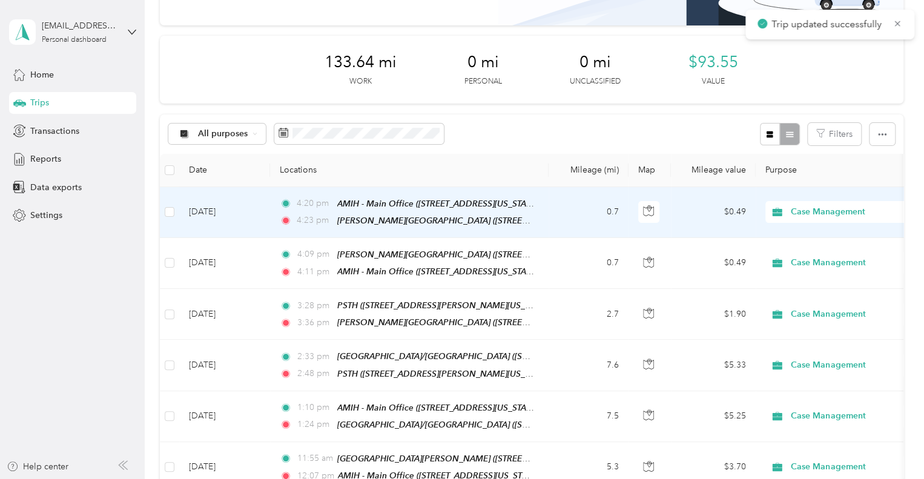
scroll to position [121, 0]
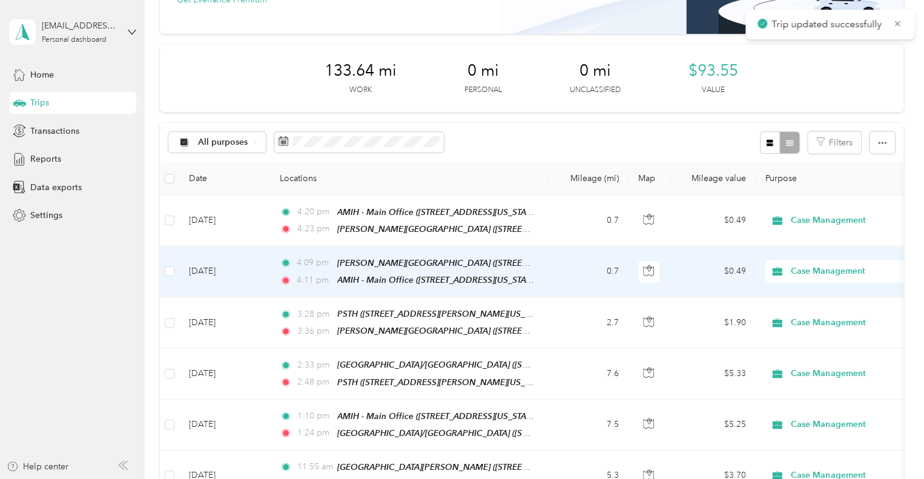
click at [244, 268] on td "Sep 26, 2025" at bounding box center [224, 272] width 91 height 51
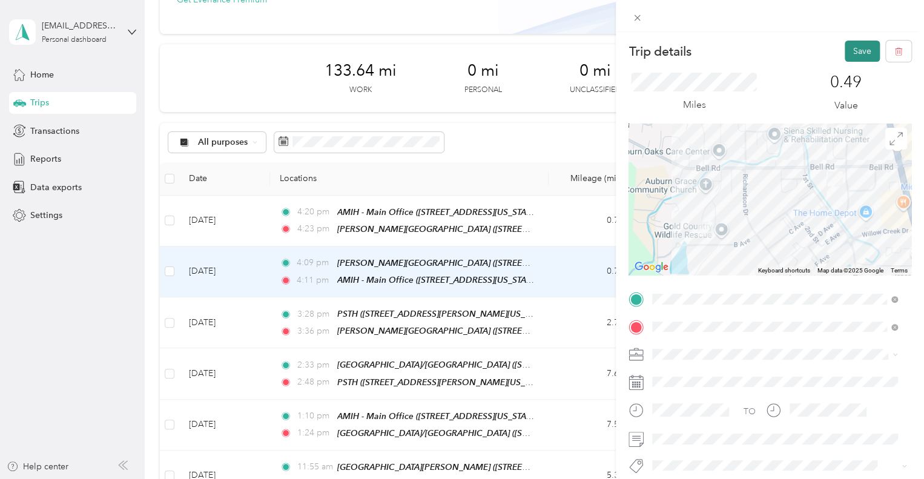
click at [850, 47] on button "Save" at bounding box center [862, 51] width 35 height 21
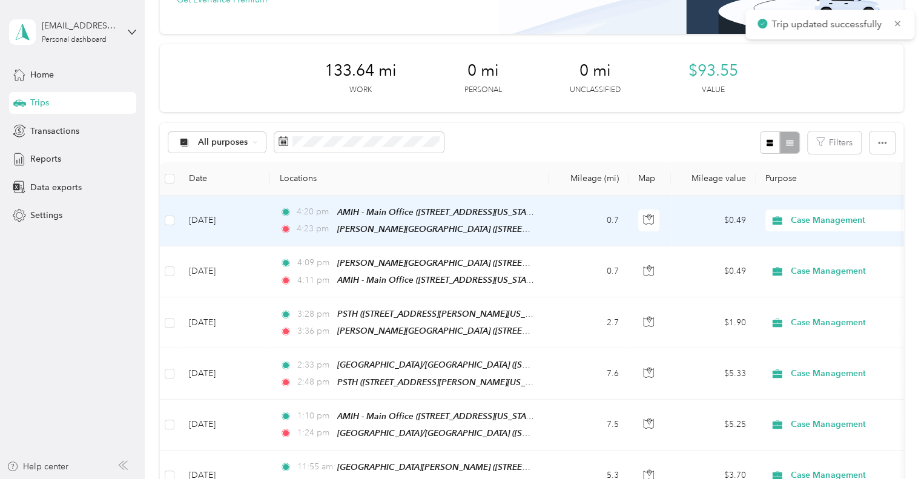
click at [240, 219] on td "Sep 26, 2025" at bounding box center [224, 221] width 91 height 51
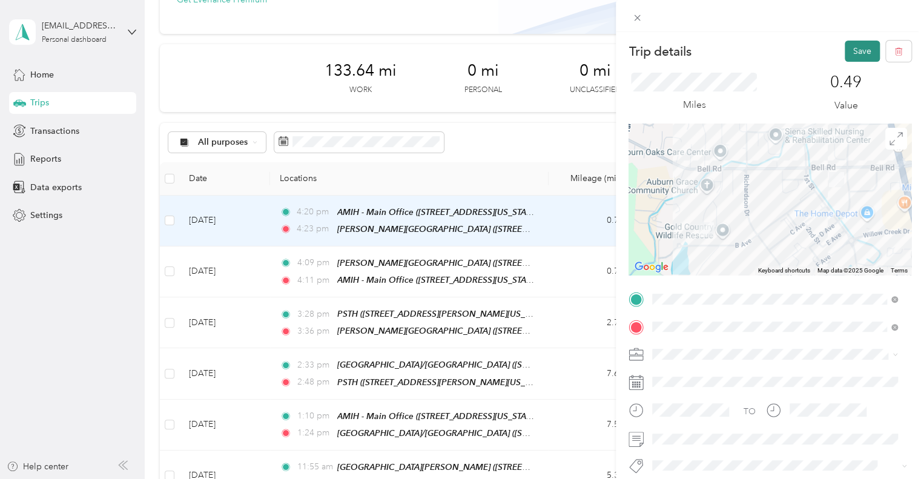
click at [857, 53] on button "Save" at bounding box center [862, 51] width 35 height 21
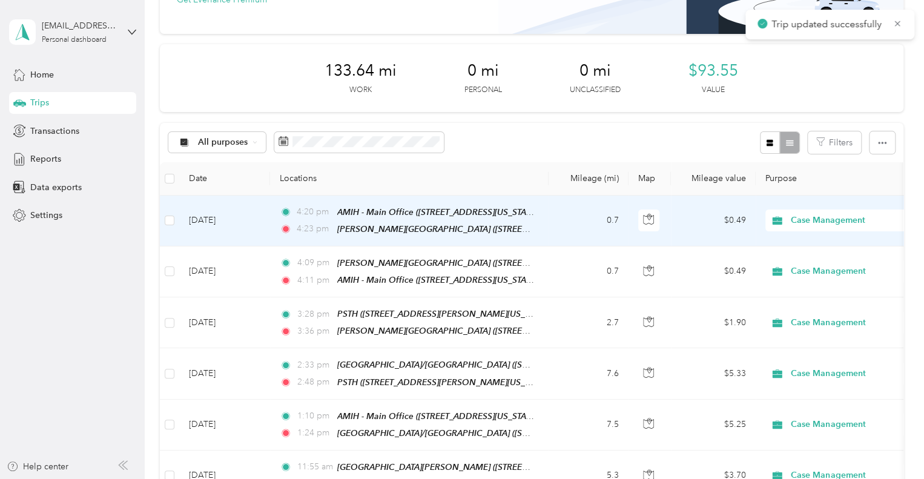
click at [549, 213] on td "0.7" at bounding box center [589, 221] width 80 height 51
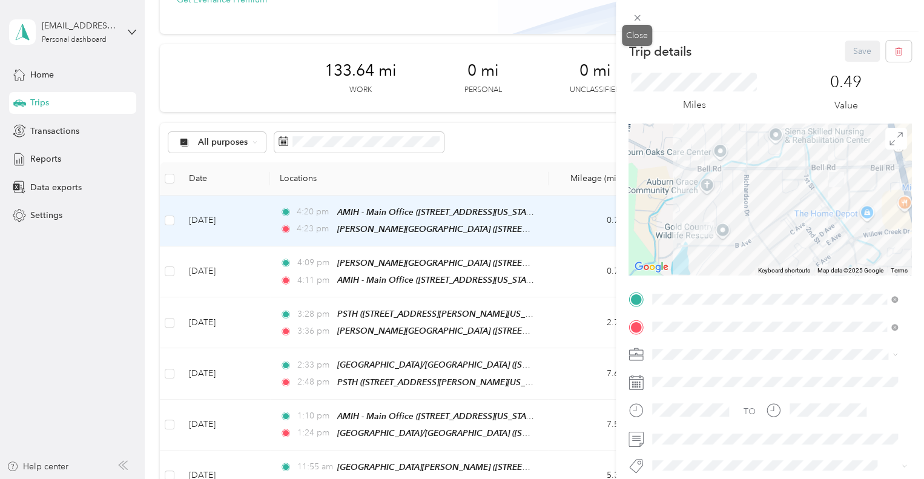
click at [632, 16] on icon at bounding box center [637, 18] width 10 height 10
